Goal: Task Accomplishment & Management: Use online tool/utility

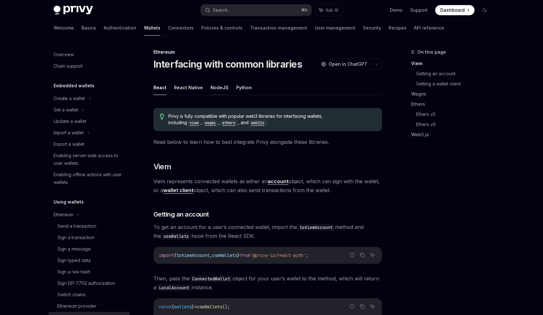
click at [220, 86] on button "NodeJS" at bounding box center [220, 87] width 18 height 15
type textarea "*"
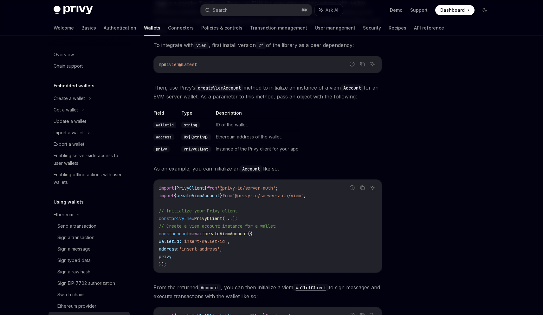
scroll to position [116, 0]
click at [210, 193] on span "createViemAccount" at bounding box center [198, 196] width 43 height 6
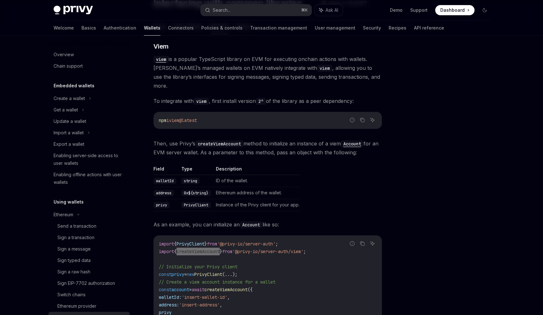
scroll to position [49, 0]
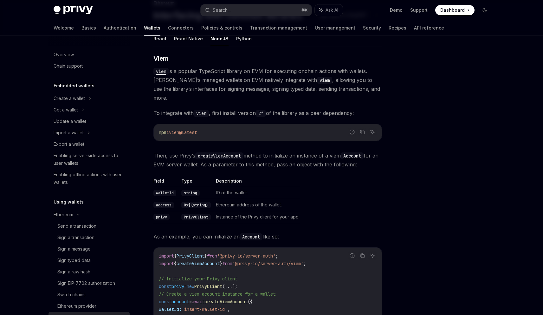
click at [232, 152] on code "createViemAccount" at bounding box center [219, 155] width 48 height 7
copy code "createViemAccount"
